Goal: Task Accomplishment & Management: Complete application form

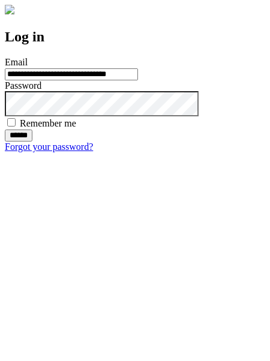
type input "**********"
click at [32, 141] on input "******" at bounding box center [19, 135] width 28 height 12
